Goal: Navigation & Orientation: Find specific page/section

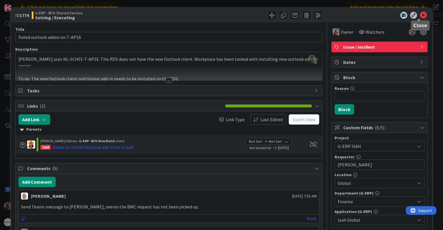
click at [420, 18] on icon at bounding box center [423, 15] width 7 height 7
click at [421, 16] on icon at bounding box center [423, 15] width 7 height 7
click at [420, 18] on icon at bounding box center [423, 15] width 7 height 7
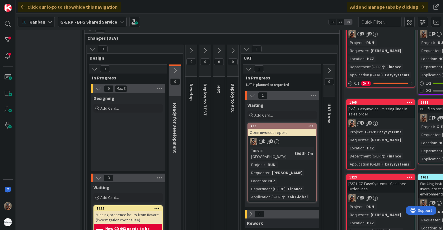
scroll to position [53, 87]
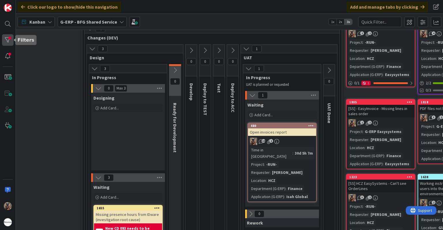
click at [10, 45] on div at bounding box center [8, 40] width 12 height 12
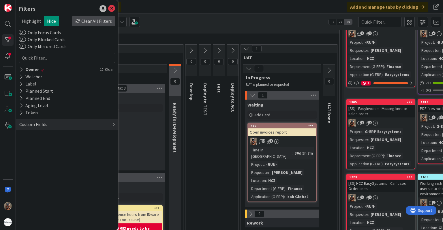
click at [89, 21] on div "Clear All Filters" at bounding box center [93, 21] width 43 height 10
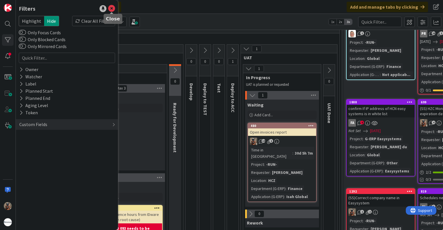
click at [111, 10] on icon at bounding box center [111, 8] width 7 height 7
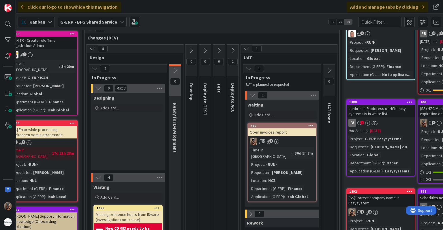
click at [237, 52] on button at bounding box center [233, 50] width 12 height 9
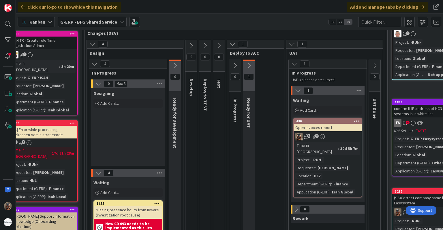
click at [248, 65] on icon at bounding box center [249, 66] width 6 height 6
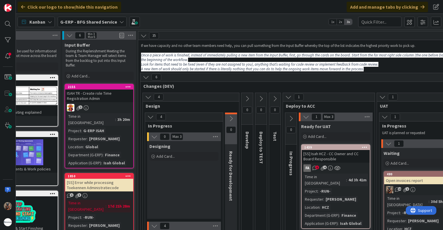
scroll to position [0, 0]
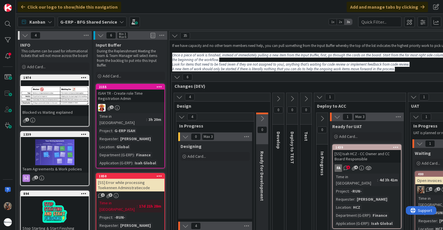
click at [71, 23] on b "G-ERP - BFG Shared Service" at bounding box center [88, 22] width 57 height 6
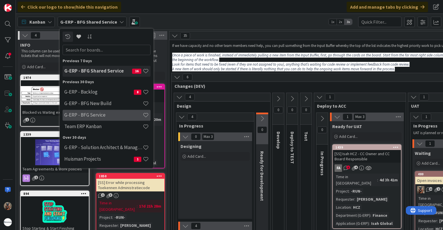
click at [99, 112] on h4 "G-ERP - BFG Service" at bounding box center [103, 115] width 78 height 6
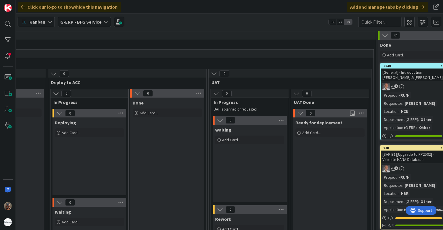
scroll to position [0, 776]
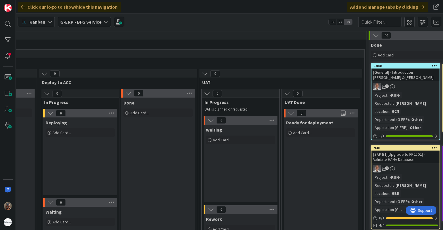
click at [74, 22] on b "G-ERP - BFG Service" at bounding box center [80, 22] width 41 height 6
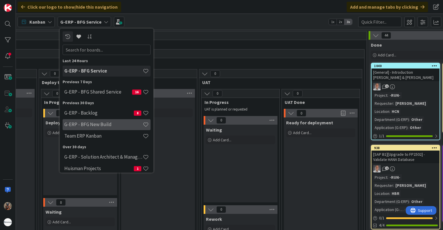
click at [97, 129] on div "G-ERP - BFG New Build" at bounding box center [107, 124] width 88 height 11
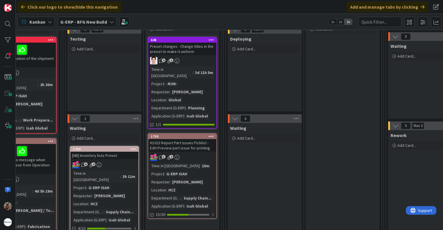
scroll to position [103, 592]
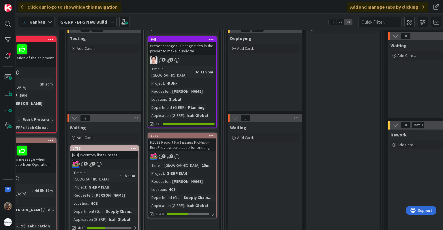
click at [196, 153] on div "3 2" at bounding box center [182, 156] width 68 height 7
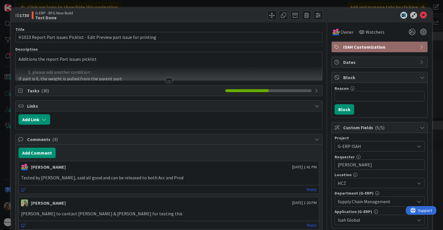
click at [163, 70] on div at bounding box center [169, 73] width 306 height 15
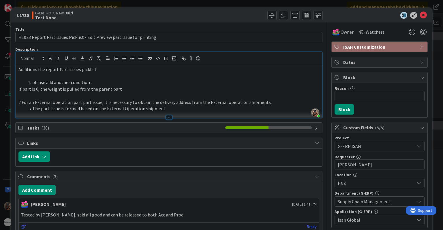
click at [5, 168] on div "ID 1730 G-ERP - BFG New Build Test Done Title 72 / 128 H1023 Report Part issues…" at bounding box center [221, 115] width 443 height 230
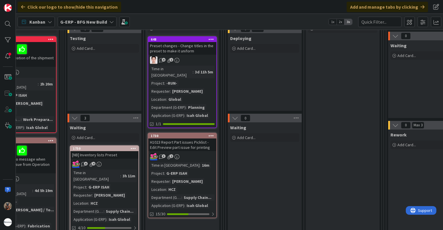
click at [211, 95] on div "Time in Column : 3d 11h 5m Project : -RUN- Requester : Martina Bierosova Locati…" at bounding box center [182, 92] width 65 height 53
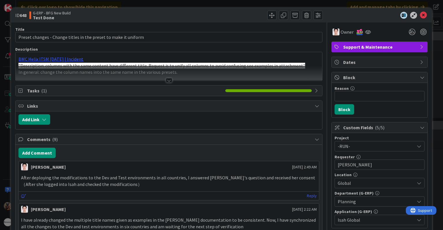
click at [160, 76] on div at bounding box center [169, 73] width 306 height 15
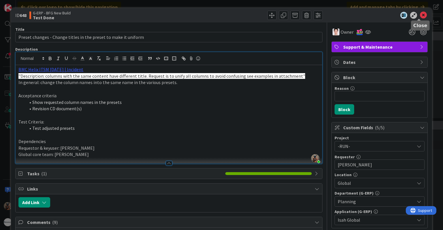
click at [421, 16] on icon at bounding box center [423, 15] width 7 height 7
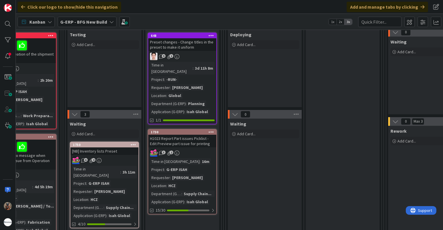
scroll to position [107, 592]
click at [202, 88] on div "Time in Column : 3d 11h 8m Project : -RUN- Requester : Martina Bierosova Locati…" at bounding box center [182, 88] width 65 height 53
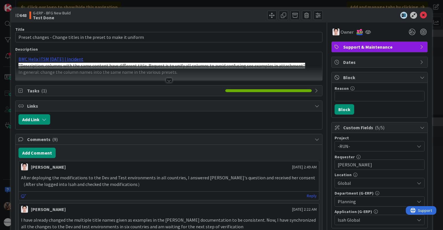
click at [166, 79] on div at bounding box center [169, 80] width 6 height 5
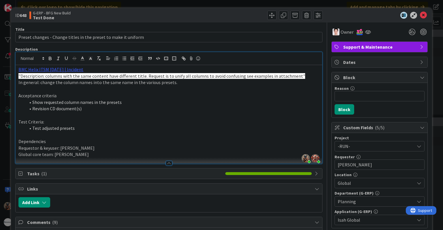
click at [164, 206] on div at bounding box center [186, 203] width 266 height 10
click at [62, 71] on link "BMC Helix ITSM 23.3.02 | Incident" at bounding box center [50, 70] width 65 height 6
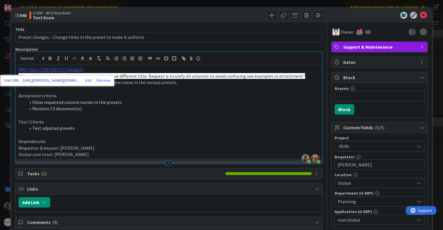
click at [58, 79] on link "https://huisman-smartit.onbmc.com/smartit/app/#/incident/AGGGSPRFBRQVHASTOG0FST…" at bounding box center [52, 80] width 58 height 7
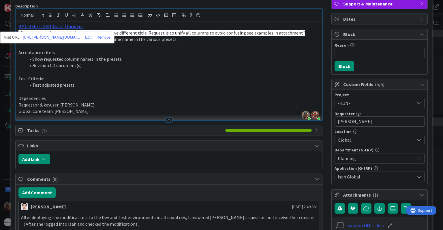
scroll to position [43, 0]
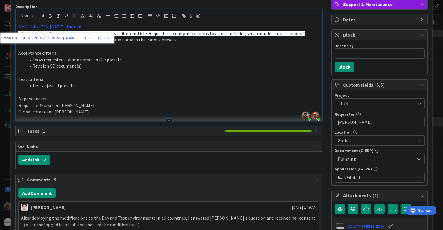
click at [138, 104] on p "Requestor & keyuser: Martina Bierosova" at bounding box center [168, 105] width 301 height 7
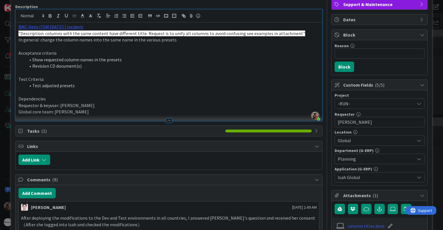
click at [169, 230] on div "luo leo September 30 2025 2:49 AM After deploying the modifications to the Dev …" at bounding box center [168, 222] width 301 height 40
click at [191, 57] on li "Show requested column names in the presets" at bounding box center [172, 60] width 294 height 7
click at [4, 130] on div "ID 648 G-ERP - BFG New Build Test Done Title 63 / 128 Preset changes - Change t…" at bounding box center [221, 115] width 443 height 230
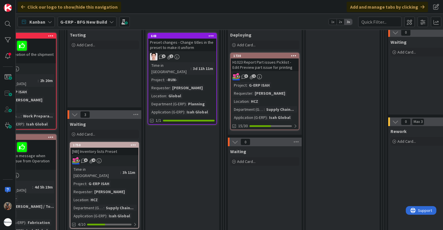
click at [53, 20] on div "Kanban" at bounding box center [36, 22] width 37 height 10
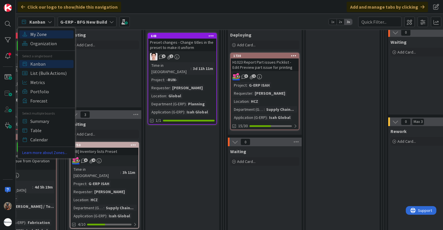
click at [52, 34] on span "My Zone" at bounding box center [51, 34] width 42 height 9
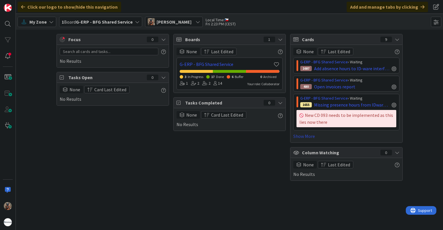
click at [316, 136] on link "Show More" at bounding box center [346, 136] width 106 height 7
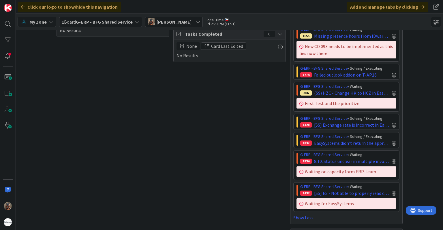
scroll to position [72, 0]
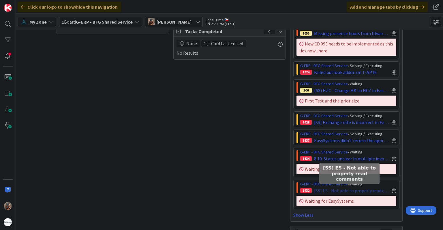
click at [323, 188] on span "[SS] ES - Not able to properly read comments" at bounding box center [351, 190] width 75 height 7
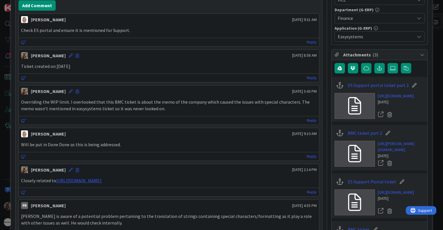
scroll to position [209, 0]
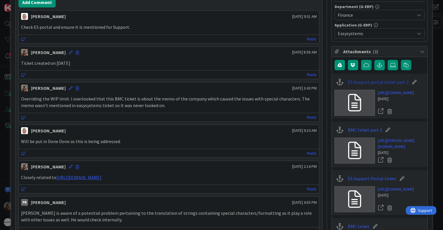
click at [381, 81] on link "ES Support portal ticket part 2" at bounding box center [378, 82] width 61 height 7
click at [437, 14] on div "ID 1432 G-ERP - BFG Shared Service Waiting Title 44 / 128 [SS] ES - Not able to…" at bounding box center [221, 115] width 443 height 230
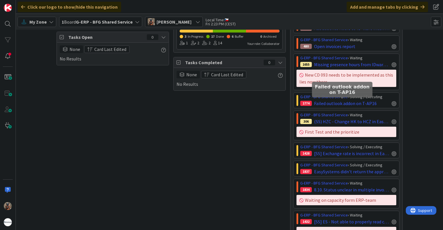
scroll to position [40, 0]
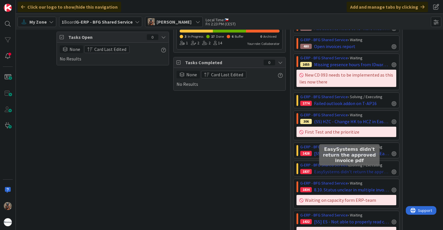
click at [328, 171] on span "EasySystems didn't return the approved invoice pdf" at bounding box center [351, 171] width 75 height 7
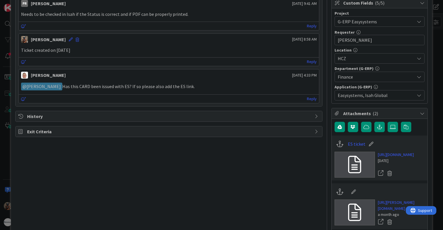
scroll to position [164, 0]
click at [348, 141] on link "ES ticket" at bounding box center [357, 143] width 18 height 7
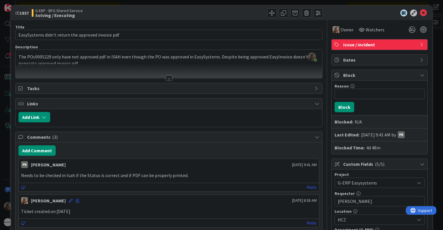
scroll to position [0, 0]
